Goal: Navigation & Orientation: Find specific page/section

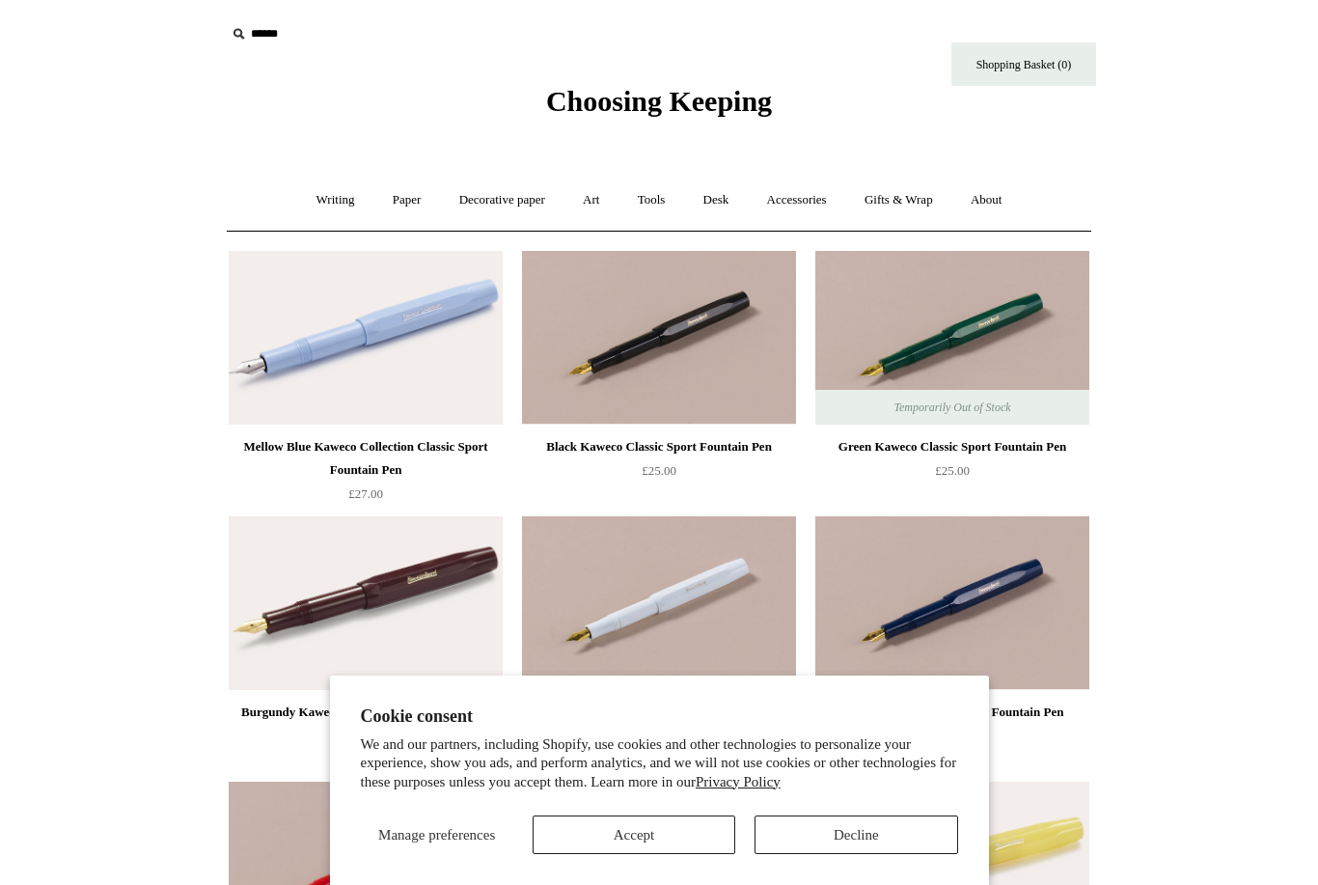
click at [646, 200] on link "Tools +" at bounding box center [651, 200] width 63 height 51
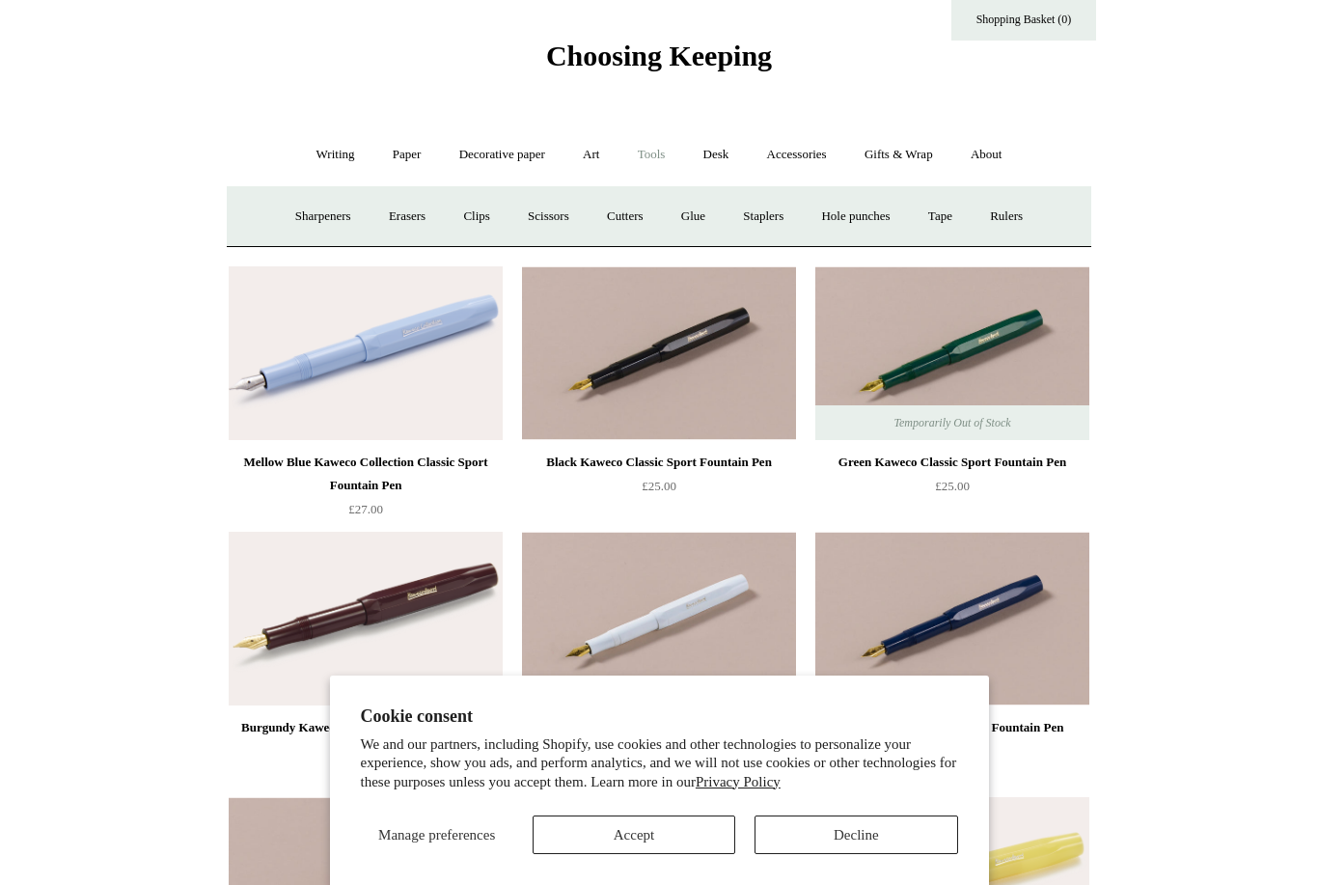
scroll to position [44, 0]
click at [329, 153] on link "Writing +" at bounding box center [335, 155] width 73 height 51
click at [318, 202] on link "Pens by brand +" at bounding box center [315, 216] width 106 height 51
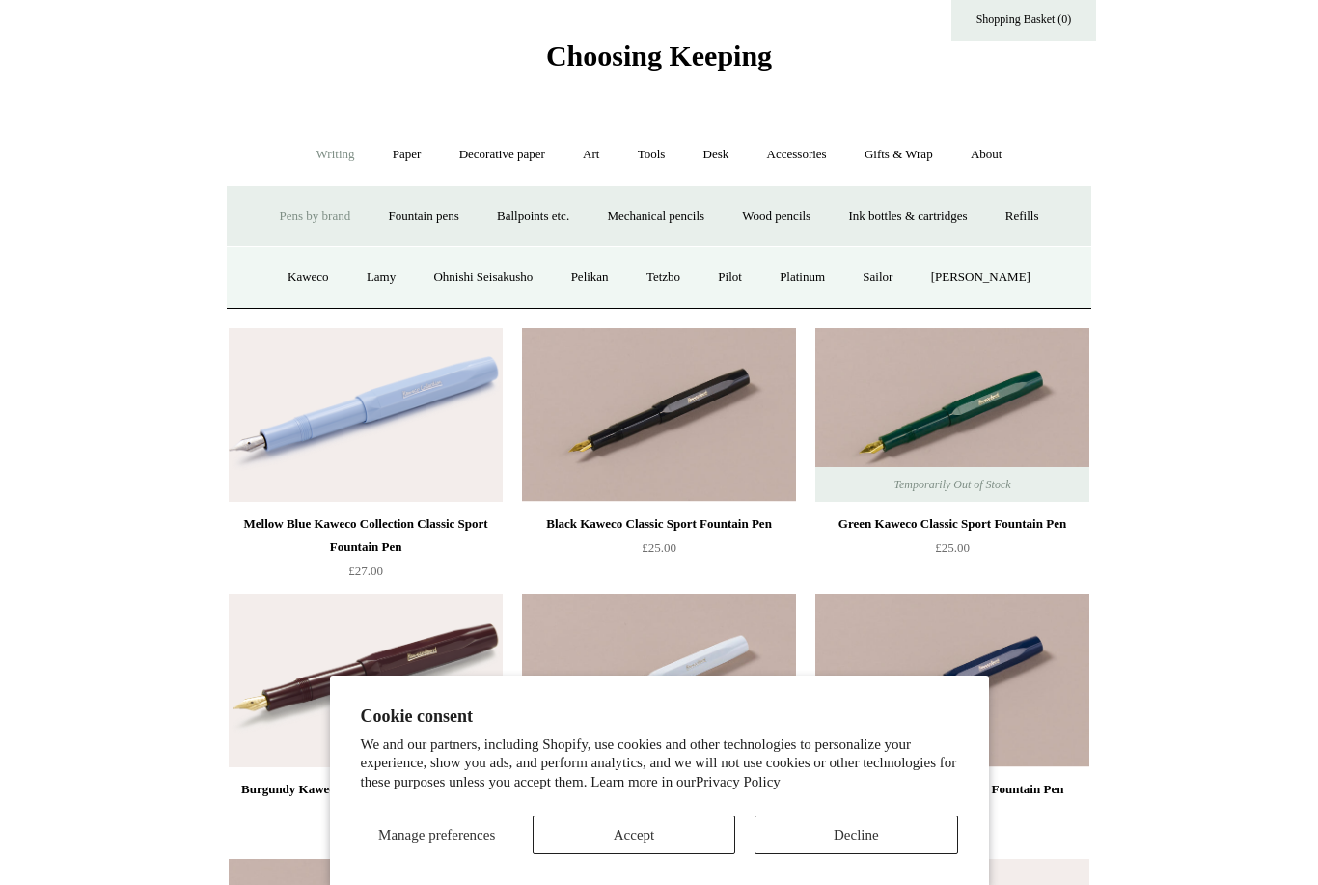
click at [970, 284] on link "[PERSON_NAME]" at bounding box center [981, 277] width 134 height 51
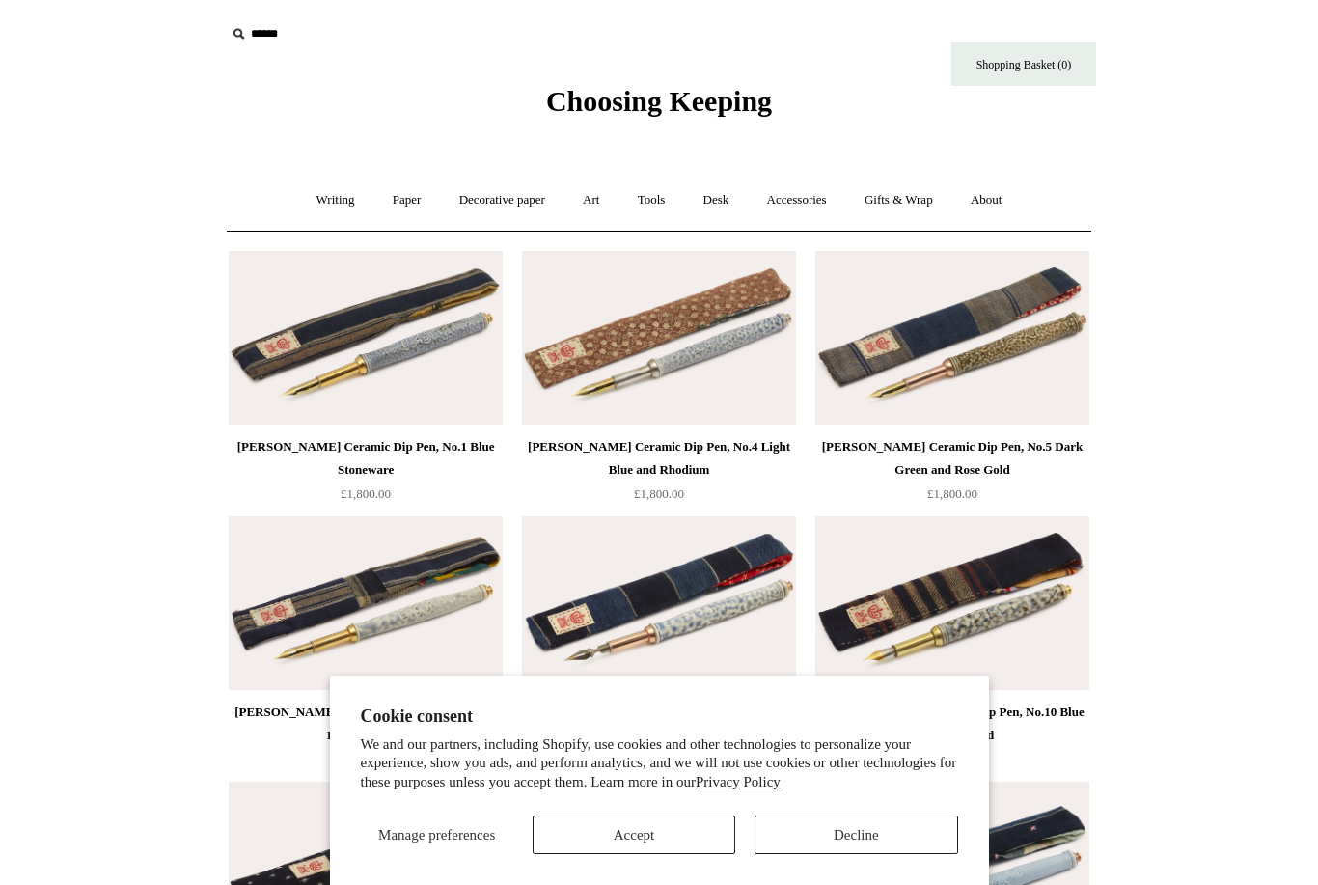
click at [329, 203] on link "Writing +" at bounding box center [335, 200] width 73 height 51
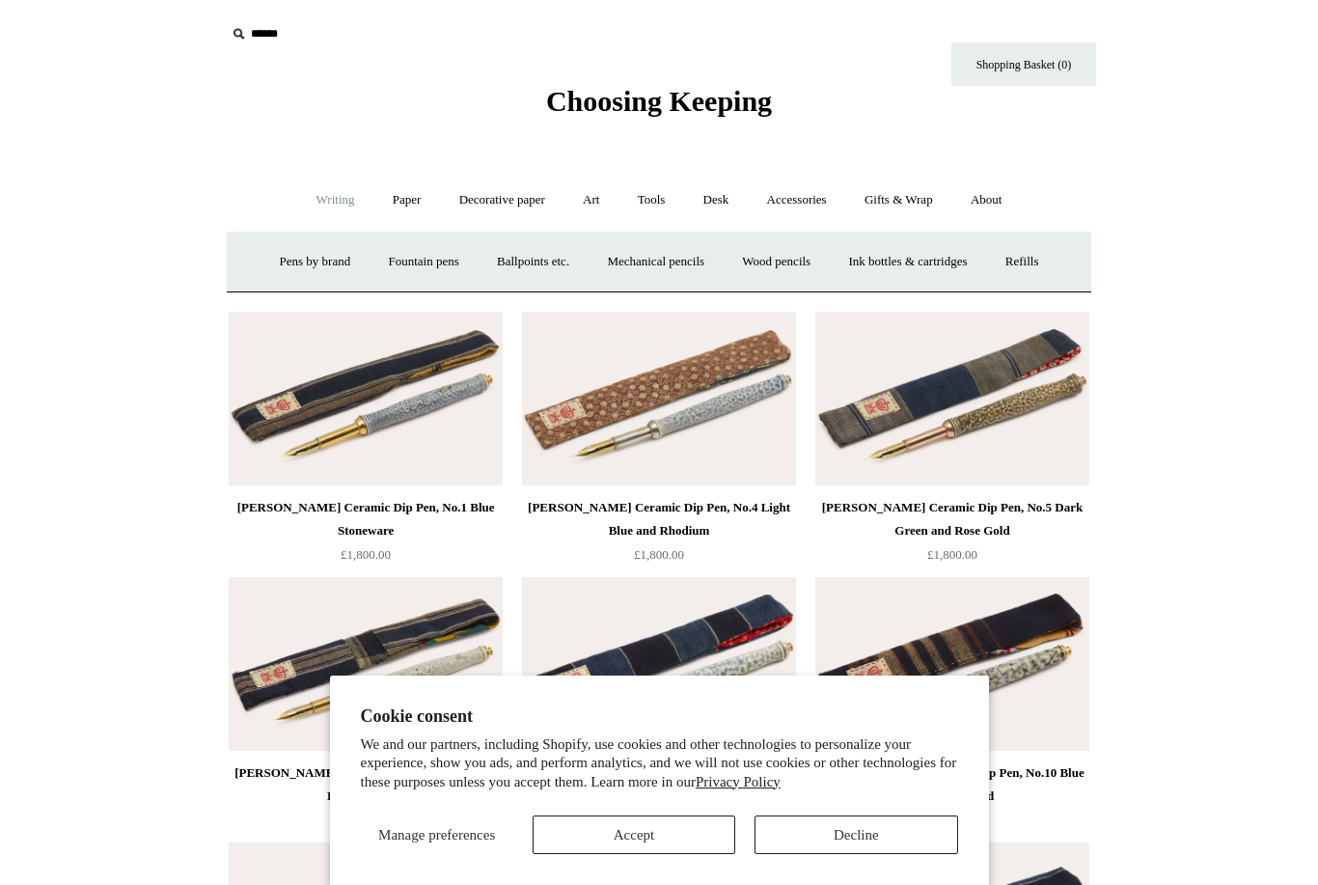
click at [314, 251] on link "Pens by brand +" at bounding box center [315, 261] width 106 height 51
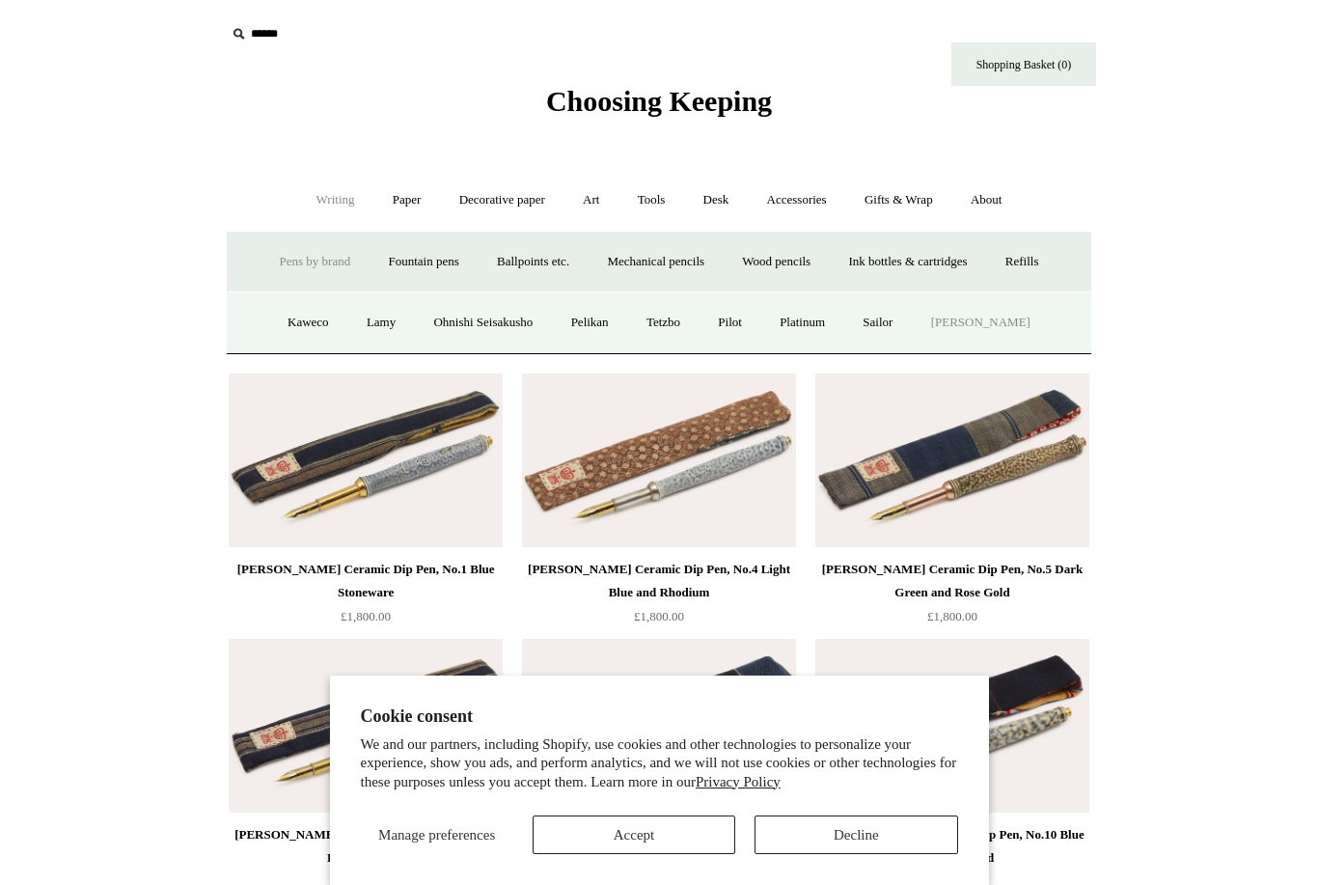
click at [740, 321] on link "Pilot" at bounding box center [729, 322] width 59 height 51
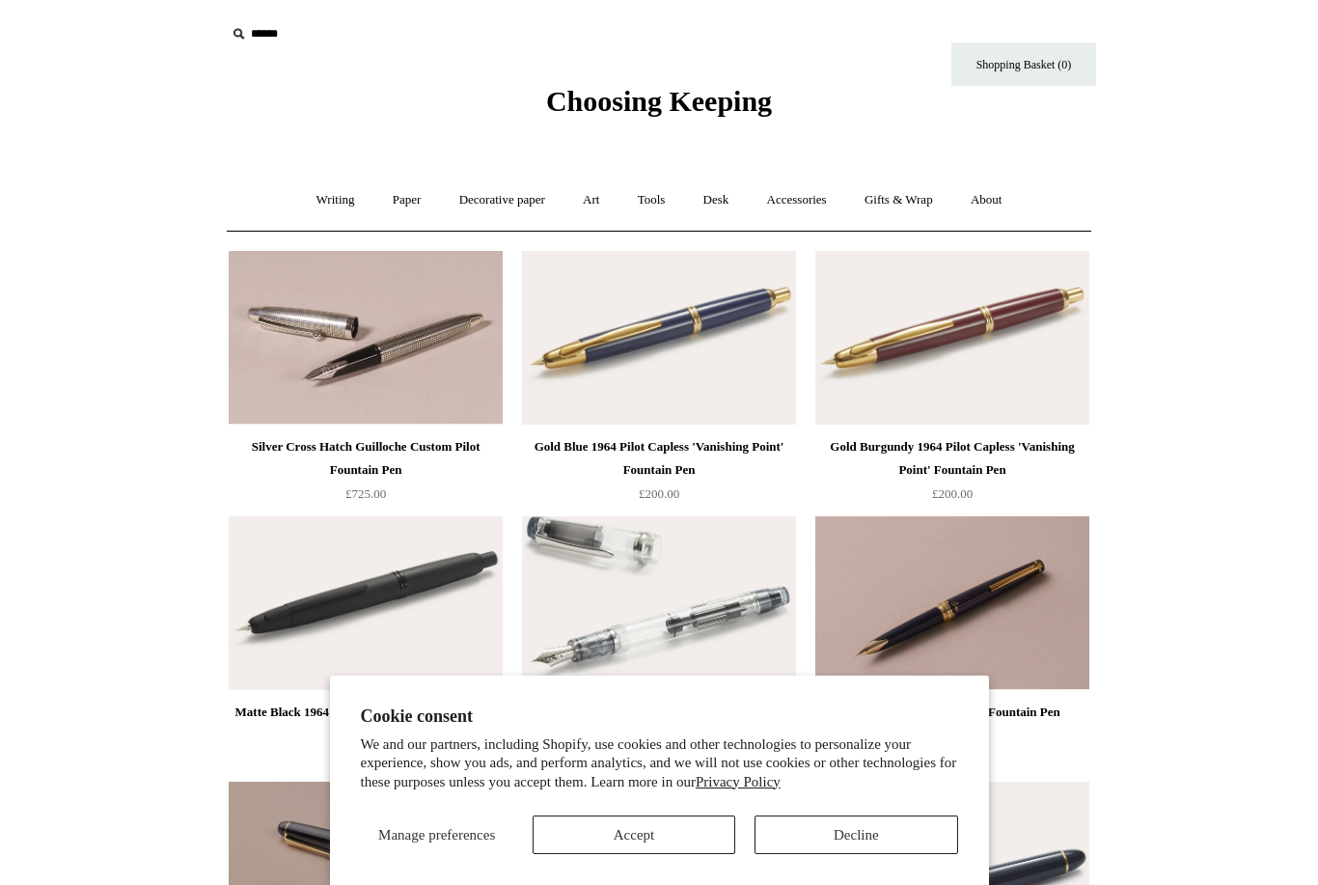
click at [946, 1] on div "Choosing Keeping" at bounding box center [659, 59] width 965 height 119
